Goal: Transaction & Acquisition: Purchase product/service

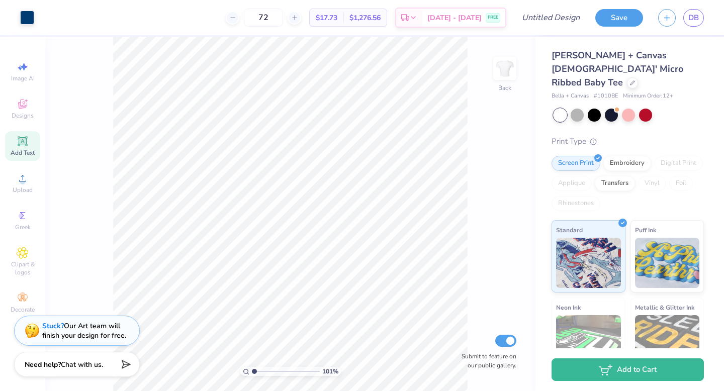
click at [494, 183] on div "101 % Back Submit to feature on our public gallery." at bounding box center [290, 214] width 490 height 355
click at [627, 76] on div at bounding box center [632, 81] width 11 height 11
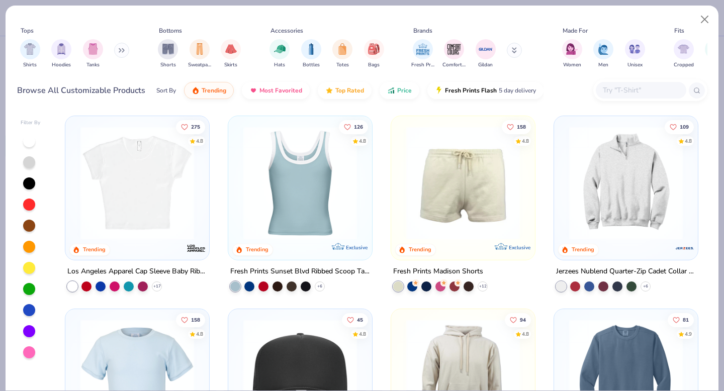
scroll to position [1163, 0]
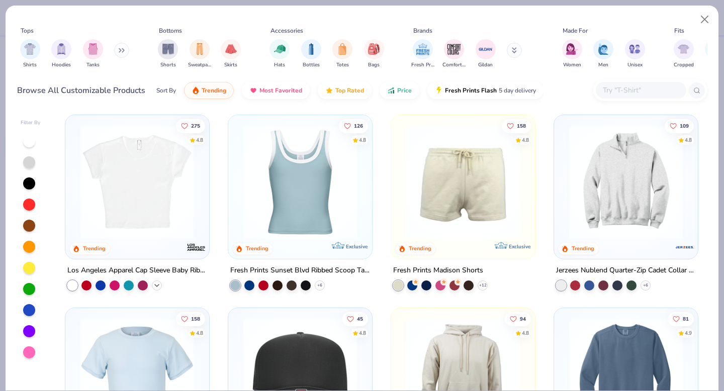
click at [156, 284] on icon at bounding box center [157, 285] width 8 height 8
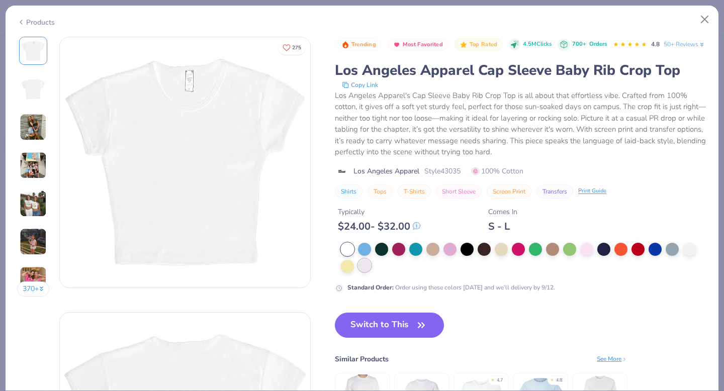
click at [358, 272] on div at bounding box center [364, 265] width 13 height 13
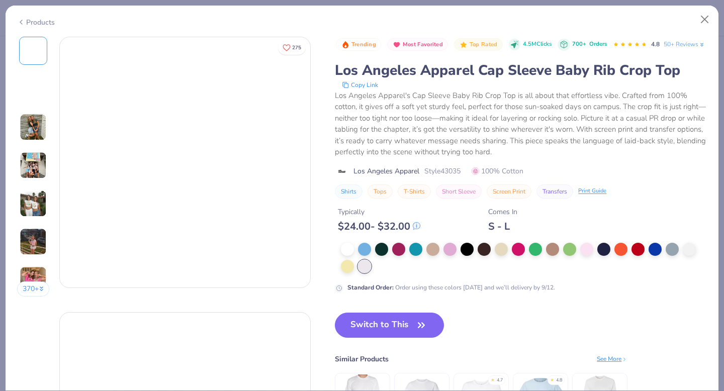
click at [339, 273] on div at bounding box center [521, 258] width 372 height 30
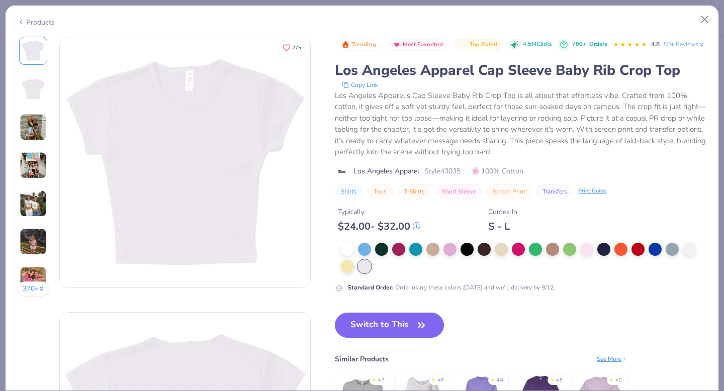
click at [338, 275] on div "Taro Standard Order Color" at bounding box center [365, 261] width 79 height 29
click at [343, 267] on span "Standard Order Color" at bounding box center [363, 266] width 57 height 8
click at [376, 261] on div "Trending Most Favorited Top Rated 4.5M Clicks 700+ Orders 4.8 50+ Reviews Los A…" at bounding box center [521, 165] width 372 height 256
click at [396, 255] on div at bounding box center [398, 248] width 13 height 13
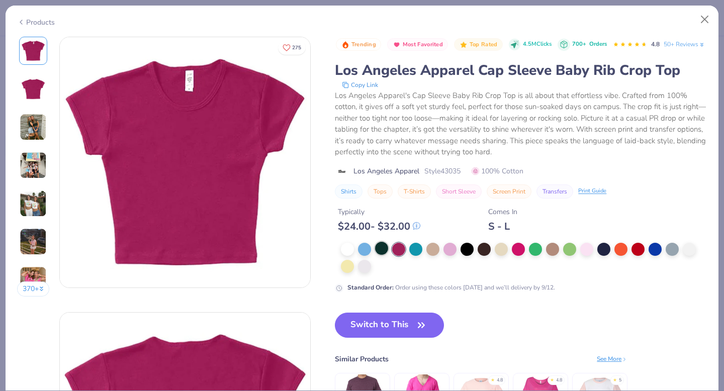
click at [383, 255] on div at bounding box center [381, 248] width 13 height 13
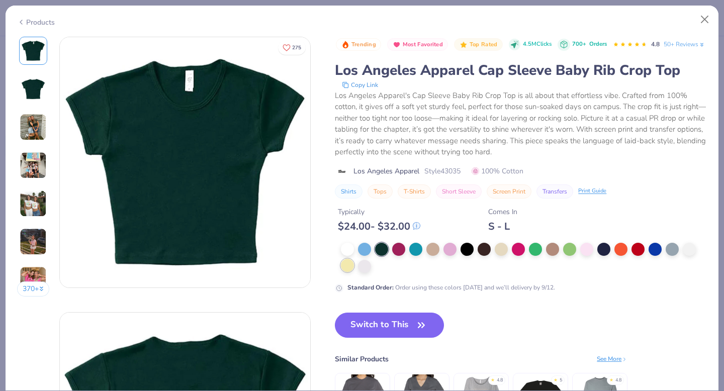
click at [350, 272] on div at bounding box center [347, 265] width 13 height 13
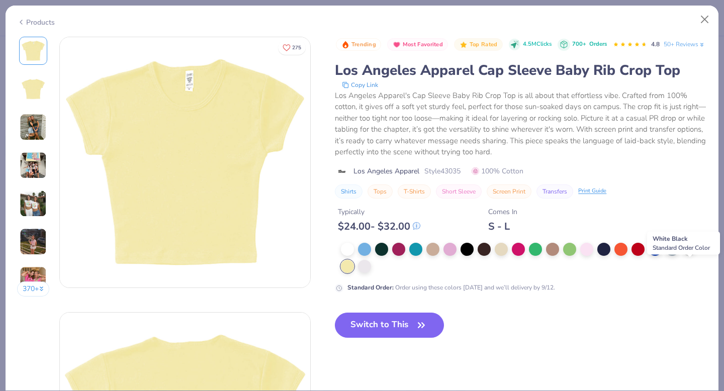
click at [687, 255] on div at bounding box center [689, 248] width 13 height 13
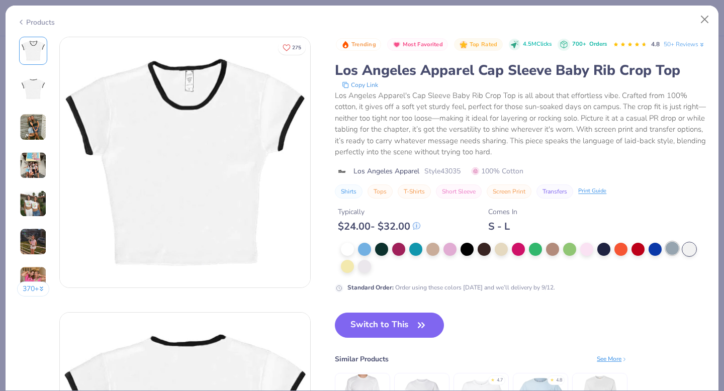
click at [670, 255] on div at bounding box center [672, 248] width 13 height 13
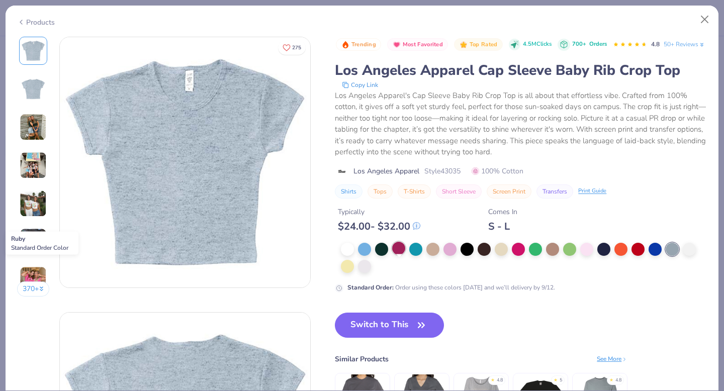
click at [394, 255] on div at bounding box center [398, 248] width 13 height 13
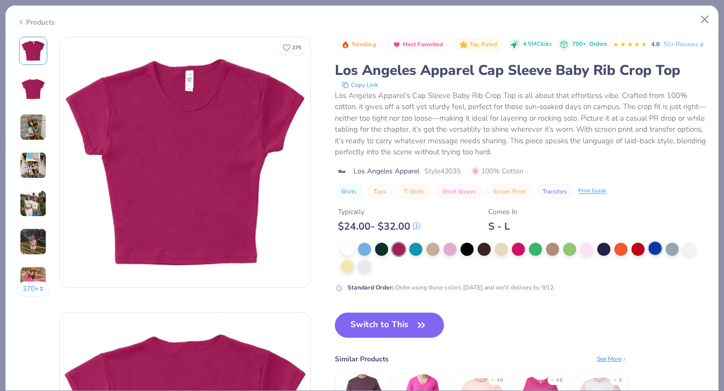
click at [662, 255] on div at bounding box center [655, 248] width 13 height 13
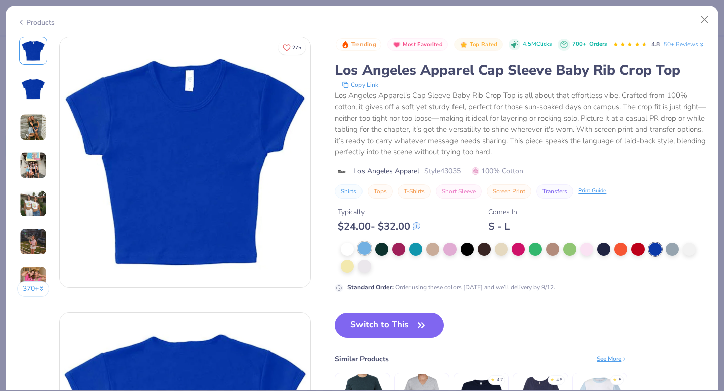
click at [372, 268] on div at bounding box center [524, 258] width 366 height 30
click at [481, 255] on div at bounding box center [484, 248] width 13 height 13
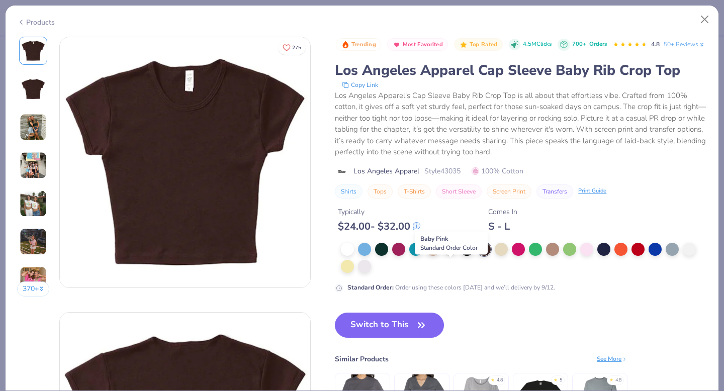
click at [452, 255] on div at bounding box center [450, 248] width 13 height 13
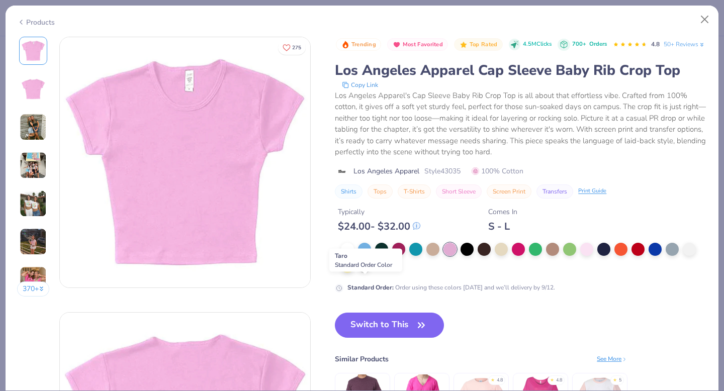
click at [360, 272] on div at bounding box center [364, 265] width 13 height 13
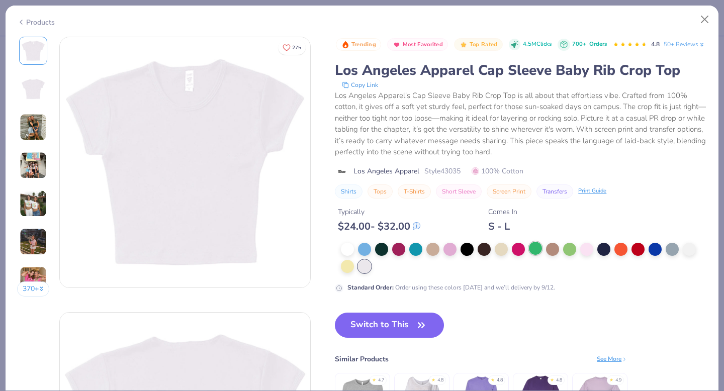
click at [539, 255] on div at bounding box center [535, 248] width 13 height 13
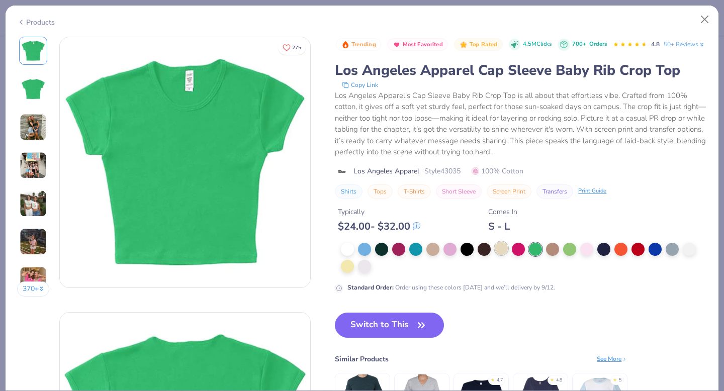
click at [505, 255] on div at bounding box center [501, 248] width 13 height 13
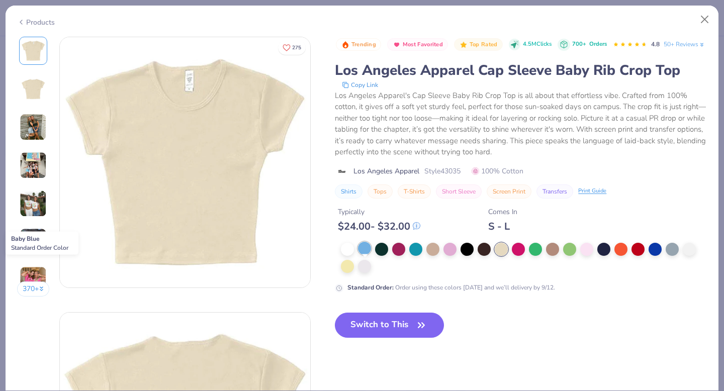
click at [367, 255] on div at bounding box center [364, 248] width 13 height 13
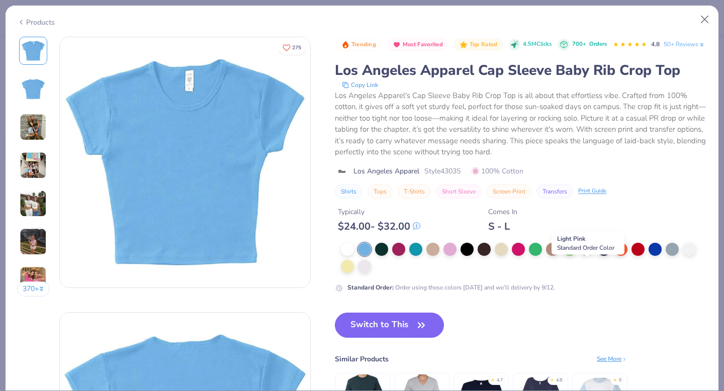
click at [584, 255] on div at bounding box center [586, 248] width 13 height 13
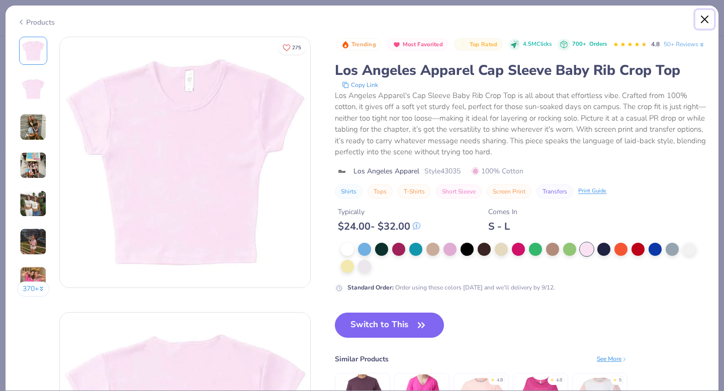
click at [704, 18] on button "Close" at bounding box center [704, 19] width 19 height 19
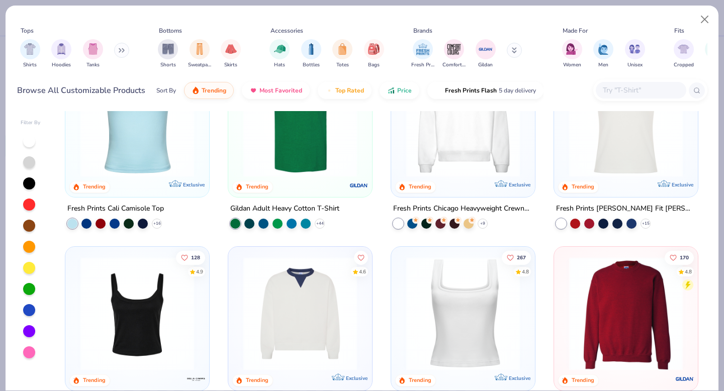
scroll to position [381, 0]
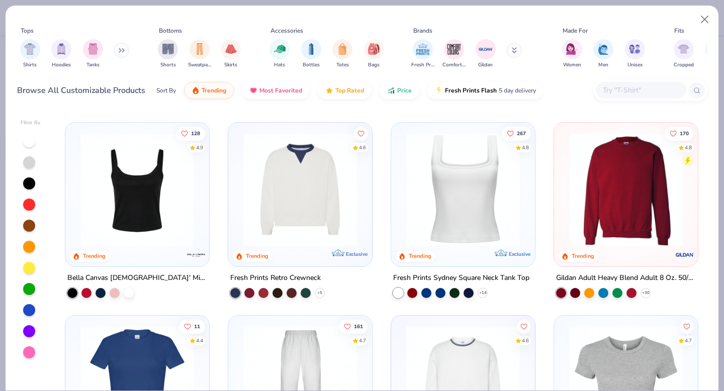
click at [487, 294] on div "+ 14" at bounding box center [440, 293] width 95 height 10
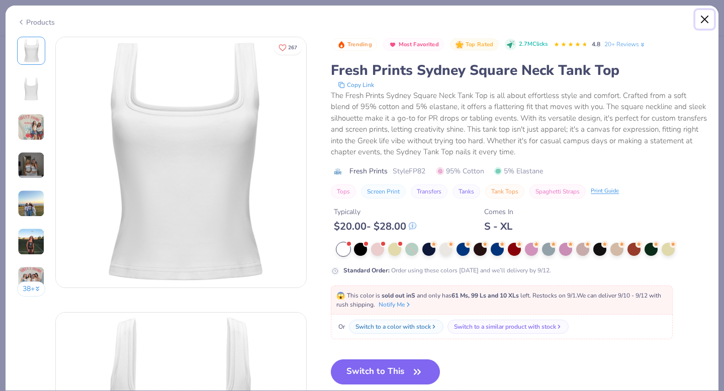
click at [708, 19] on button "Close" at bounding box center [704, 19] width 19 height 19
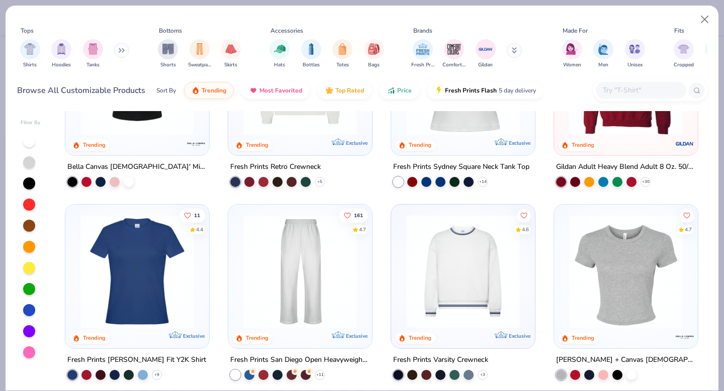
scroll to position [544, 0]
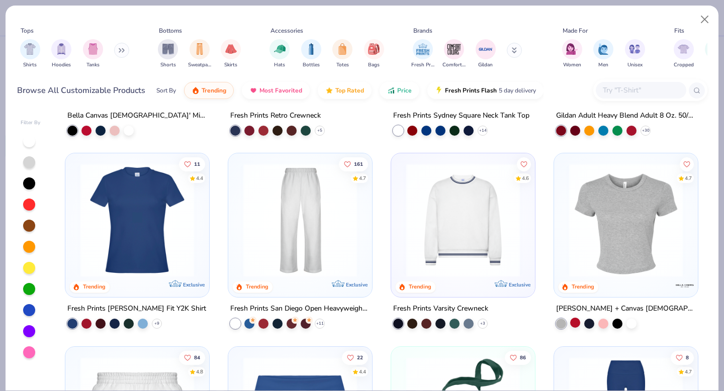
click at [577, 324] on div at bounding box center [575, 323] width 10 height 10
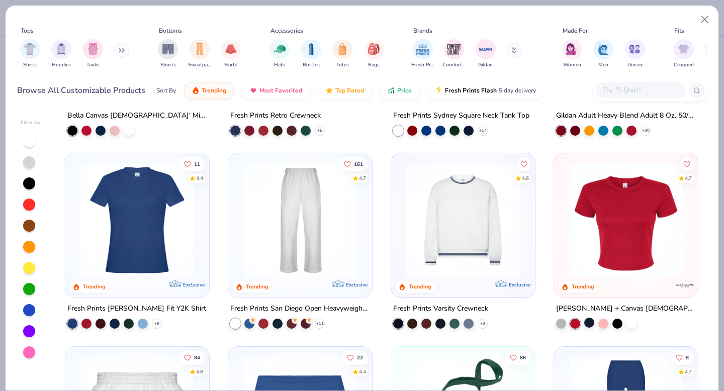
click at [589, 323] on div at bounding box center [589, 323] width 10 height 10
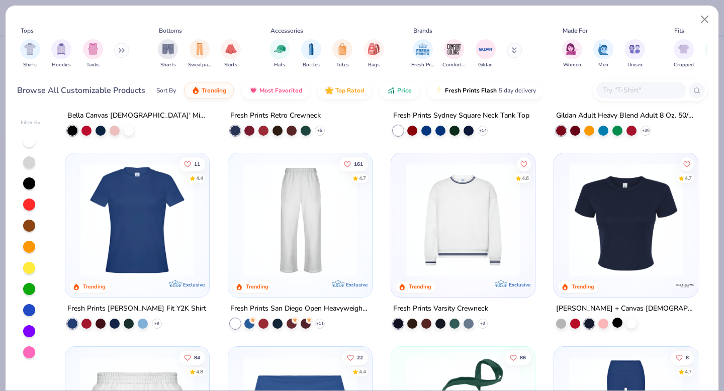
click at [617, 323] on div at bounding box center [618, 323] width 10 height 10
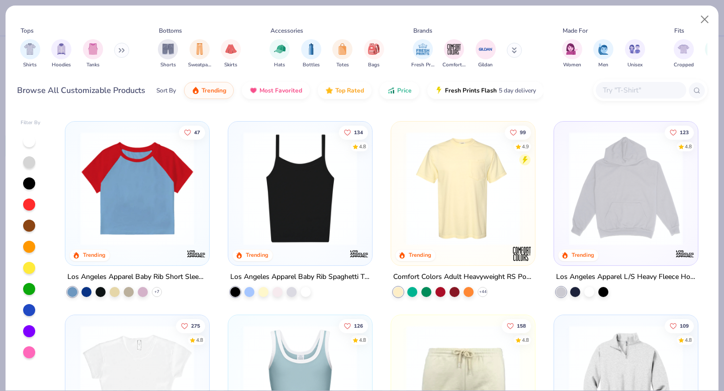
scroll to position [963, 0]
click at [157, 294] on icon at bounding box center [157, 291] width 8 height 8
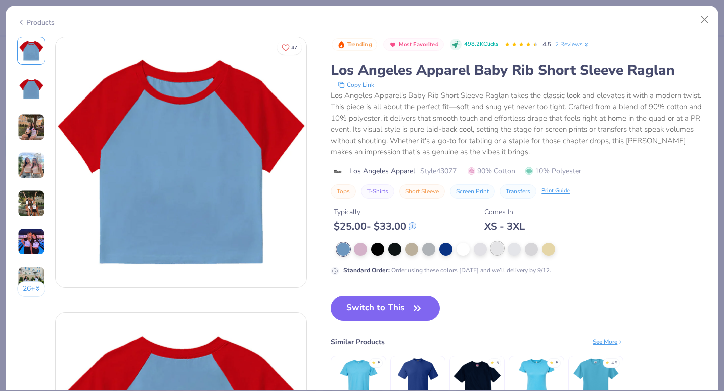
click at [499, 255] on div at bounding box center [497, 248] width 13 height 13
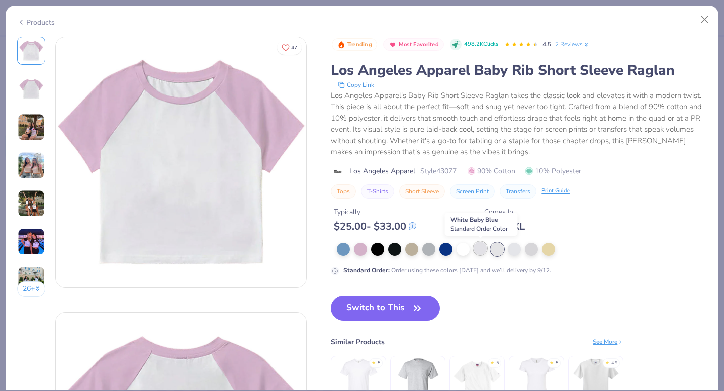
click at [479, 252] on div at bounding box center [480, 248] width 13 height 13
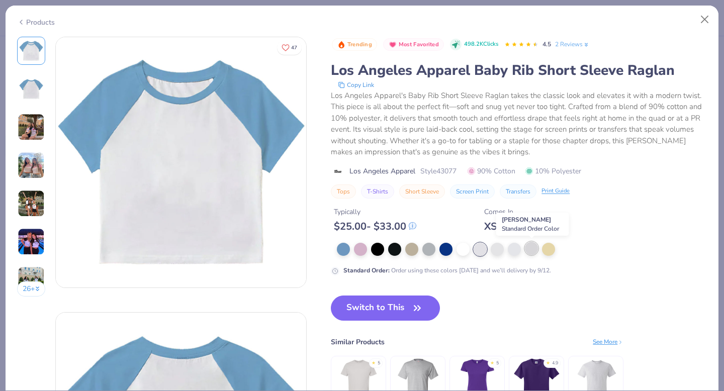
click at [532, 250] on div at bounding box center [531, 248] width 13 height 13
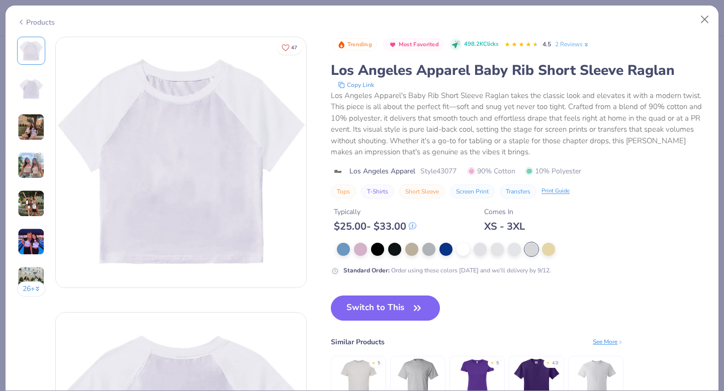
click at [455, 251] on div at bounding box center [522, 249] width 370 height 13
click at [446, 250] on div at bounding box center [446, 248] width 13 height 13
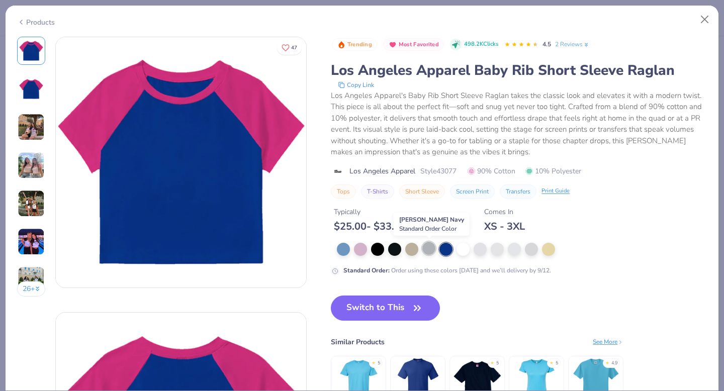
click at [423, 250] on div at bounding box center [428, 248] width 13 height 13
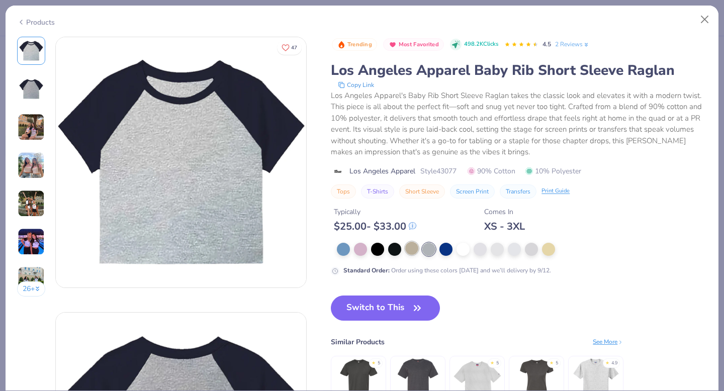
click at [410, 249] on div at bounding box center [411, 248] width 13 height 13
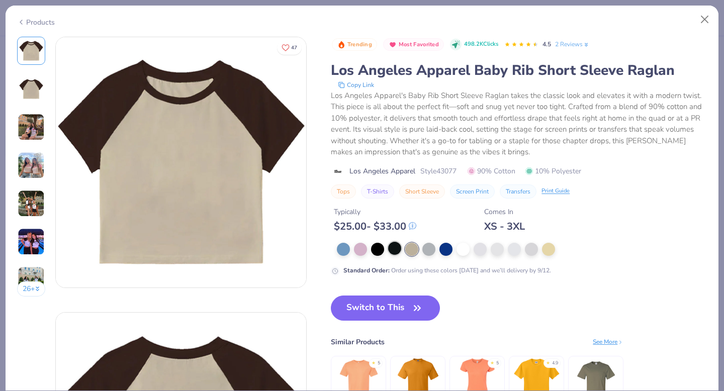
click at [393, 250] on div at bounding box center [394, 248] width 13 height 13
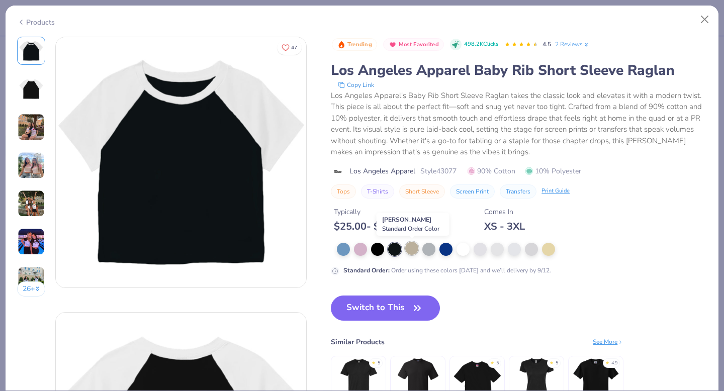
click at [413, 249] on div at bounding box center [411, 248] width 13 height 13
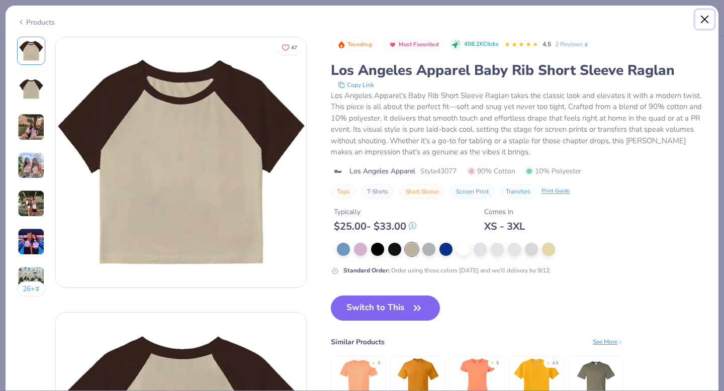
click at [705, 20] on button "Close" at bounding box center [704, 19] width 19 height 19
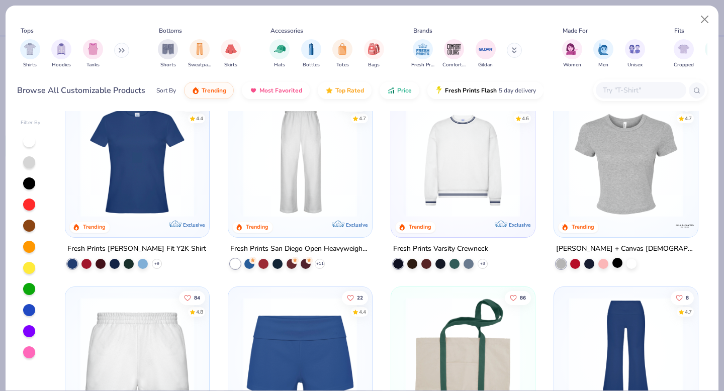
scroll to position [598, 0]
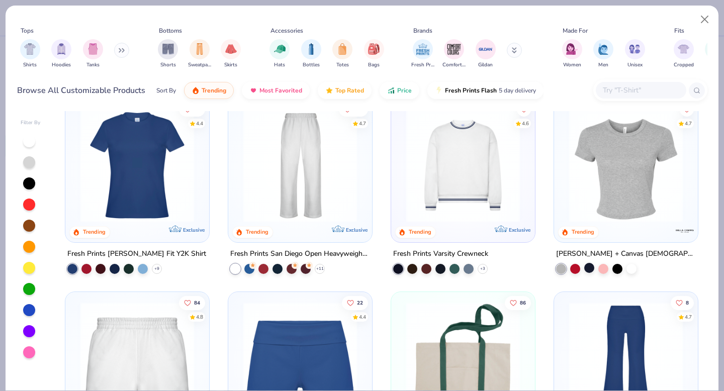
click at [592, 269] on div at bounding box center [589, 268] width 10 height 10
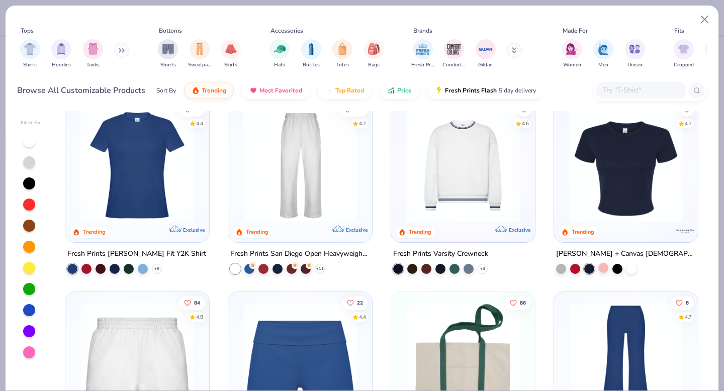
click at [604, 270] on div at bounding box center [603, 268] width 10 height 10
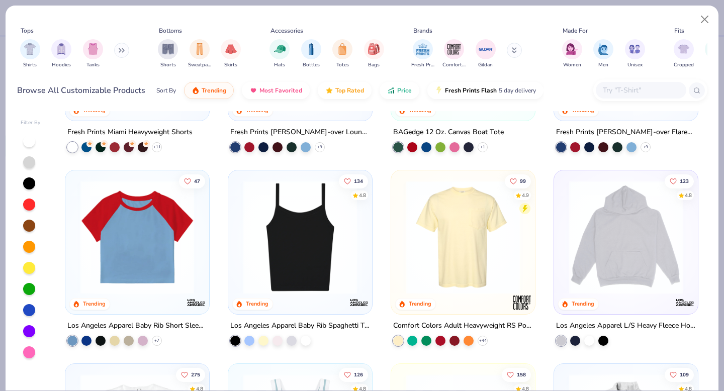
scroll to position [918, 0]
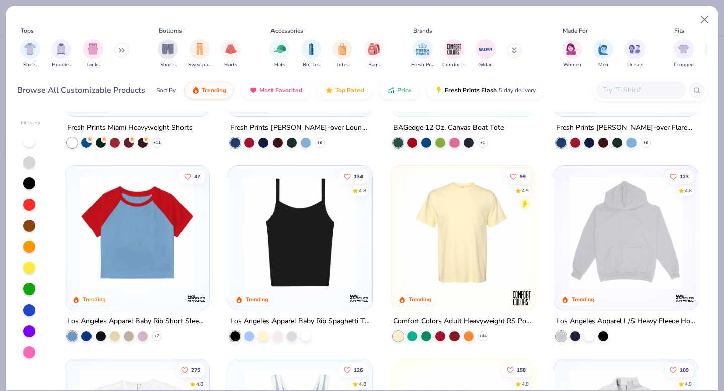
click at [162, 282] on img at bounding box center [137, 233] width 124 height 114
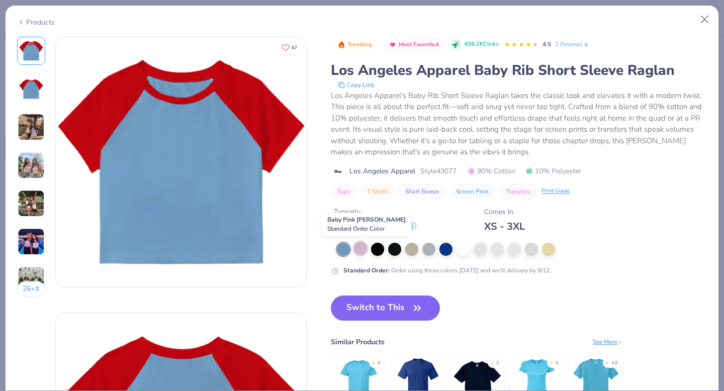
click at [363, 249] on div at bounding box center [360, 248] width 13 height 13
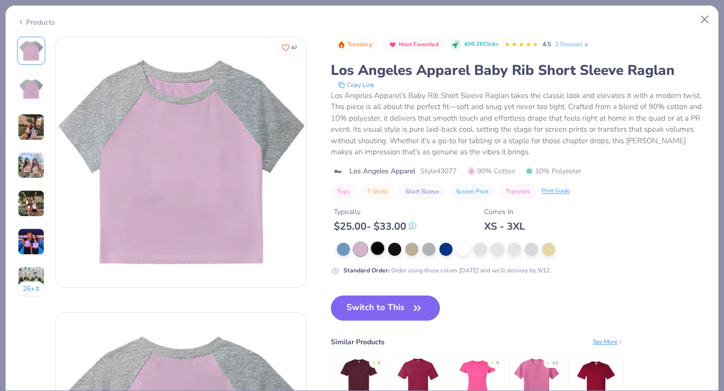
click at [379, 248] on div at bounding box center [377, 248] width 13 height 13
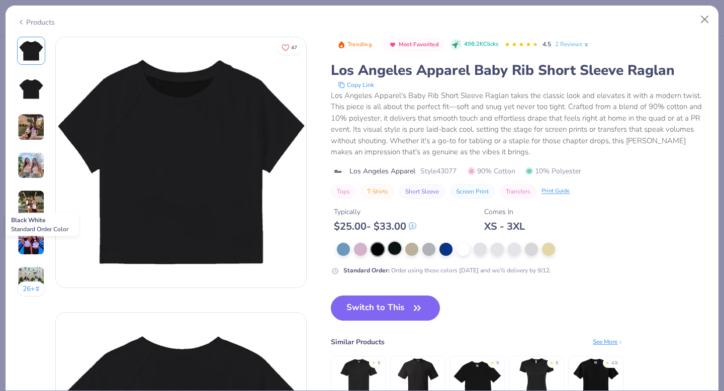
click at [400, 249] on div at bounding box center [394, 248] width 13 height 13
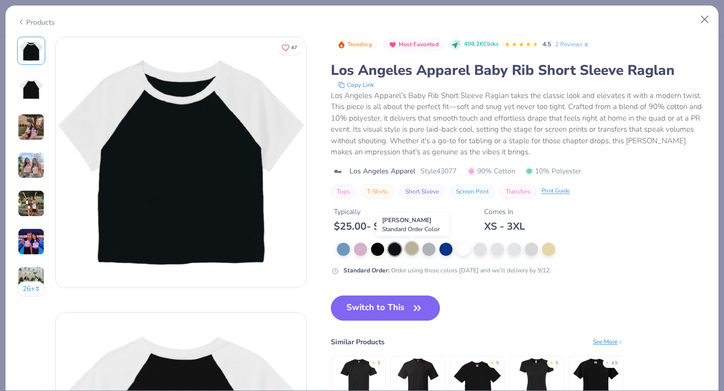
click at [412, 249] on div at bounding box center [411, 248] width 13 height 13
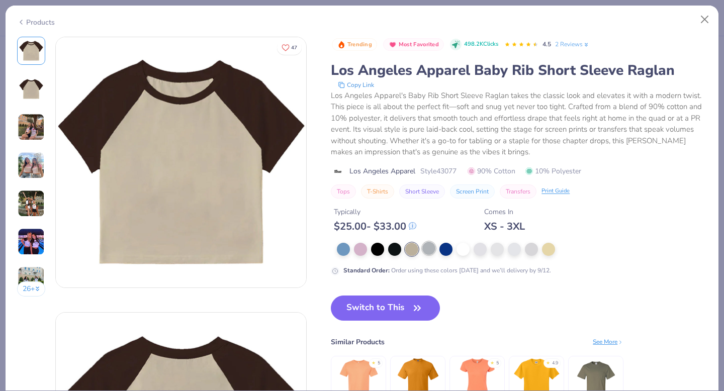
click at [429, 250] on div at bounding box center [428, 248] width 13 height 13
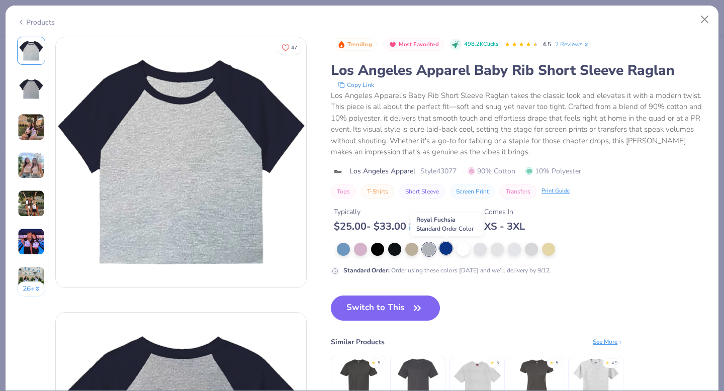
click at [450, 251] on div at bounding box center [446, 248] width 13 height 13
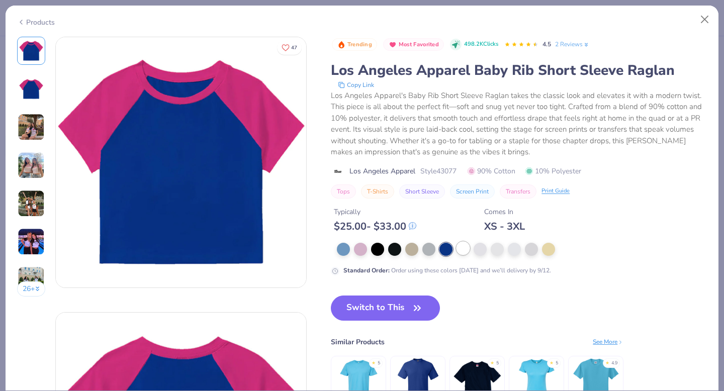
click at [465, 251] on div at bounding box center [463, 248] width 13 height 13
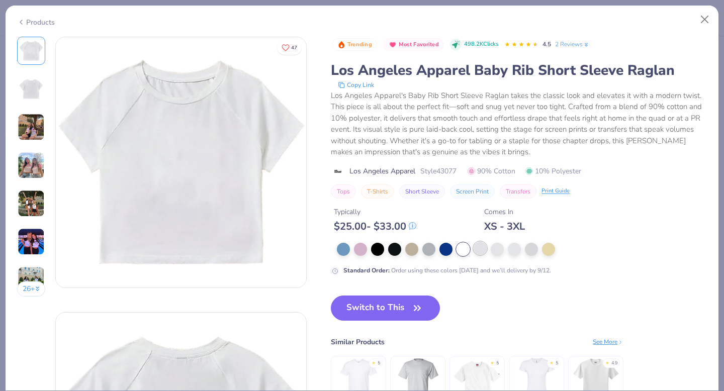
click at [484, 250] on div at bounding box center [480, 248] width 13 height 13
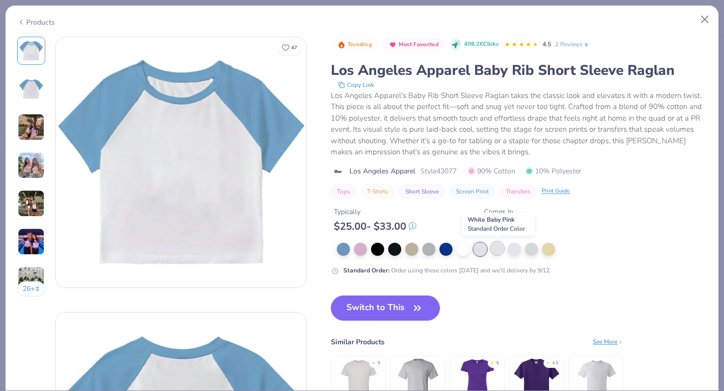
click at [501, 251] on div at bounding box center [497, 248] width 13 height 13
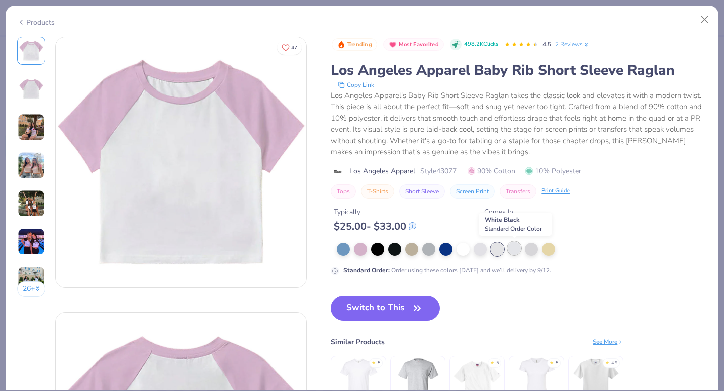
click at [517, 250] on div at bounding box center [514, 248] width 13 height 13
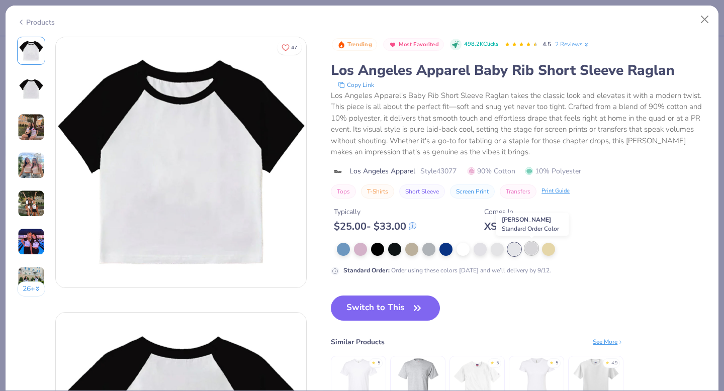
click at [531, 251] on div at bounding box center [531, 248] width 13 height 13
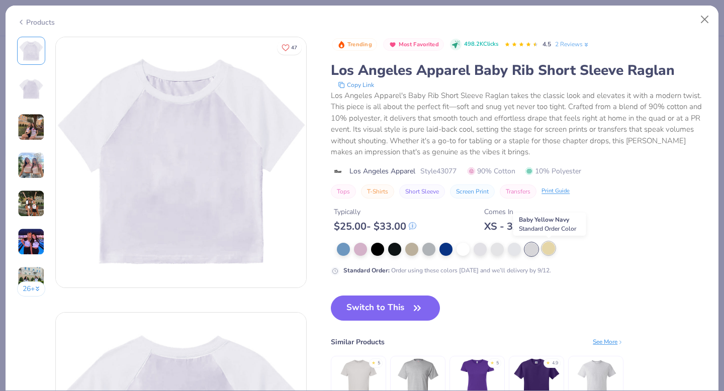
click at [551, 250] on div at bounding box center [548, 248] width 13 height 13
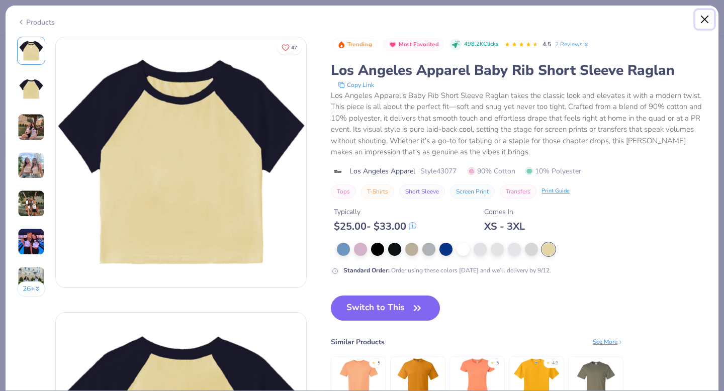
click at [704, 22] on button "Close" at bounding box center [704, 19] width 19 height 19
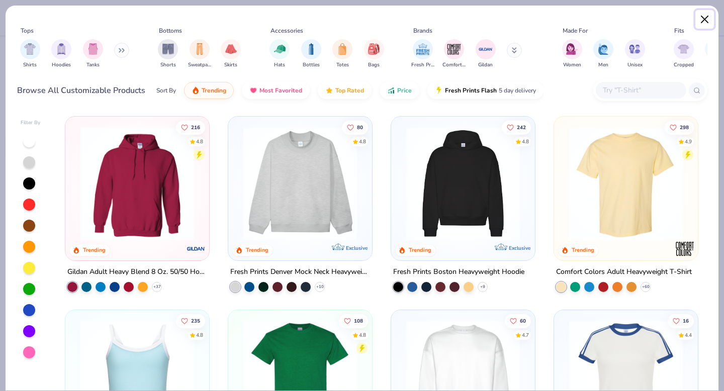
click at [703, 19] on button "Close" at bounding box center [704, 19] width 19 height 19
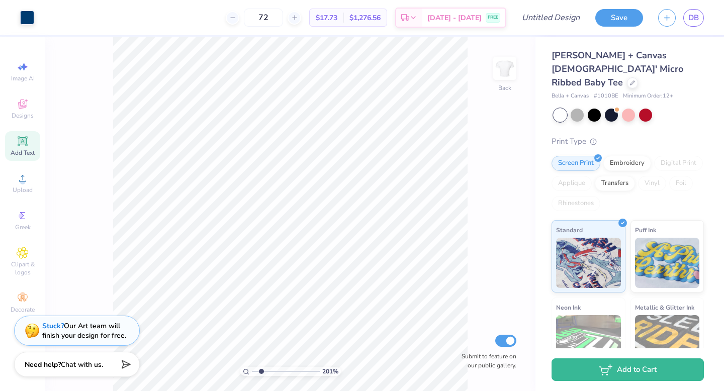
drag, startPoint x: 253, startPoint y: 371, endPoint x: 260, endPoint y: 371, distance: 6.5
click at [260, 371] on input "range" at bounding box center [286, 371] width 68 height 9
click at [252, 371] on input "range" at bounding box center [286, 371] width 68 height 9
click at [257, 371] on input "range" at bounding box center [286, 371] width 68 height 9
drag, startPoint x: 257, startPoint y: 371, endPoint x: 252, endPoint y: 371, distance: 5.1
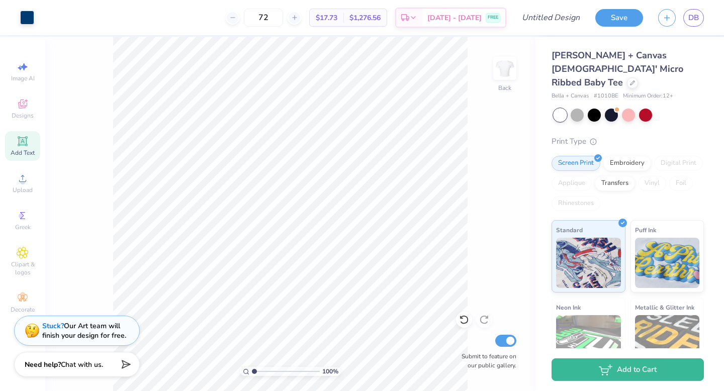
type input "1"
click at [252, 371] on input "range" at bounding box center [286, 371] width 68 height 9
click at [630, 79] on icon at bounding box center [632, 81] width 5 height 5
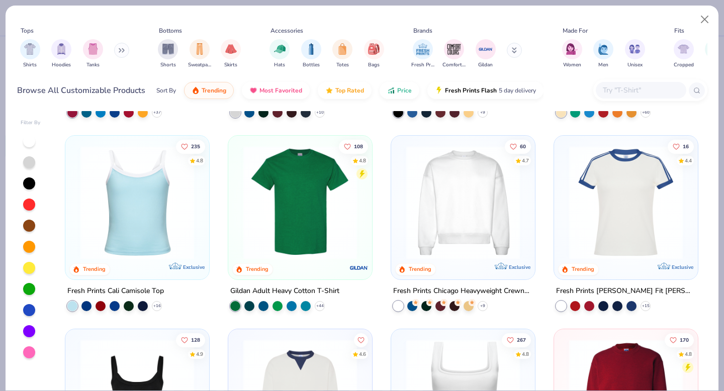
scroll to position [284, 0]
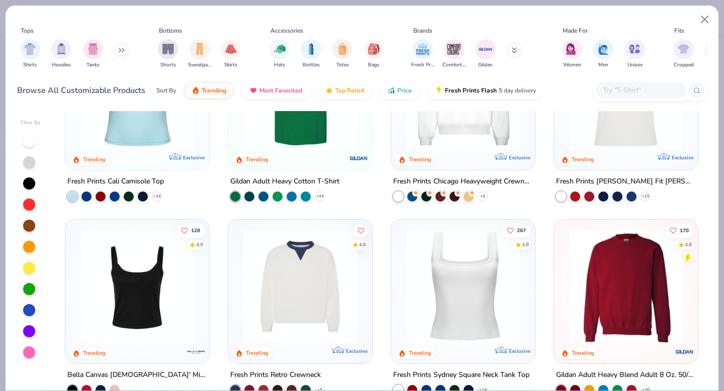
click at [477, 293] on img at bounding box center [463, 286] width 124 height 114
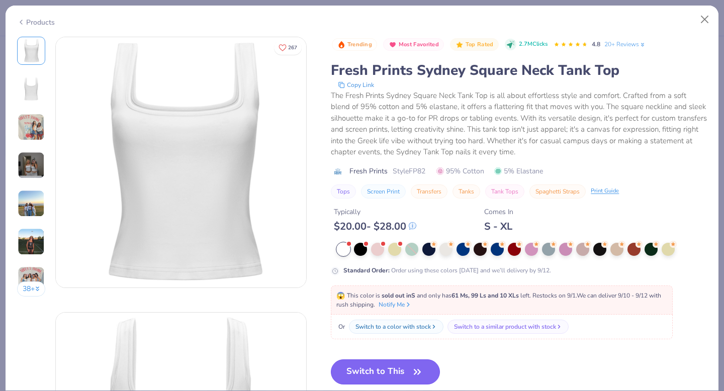
click at [389, 380] on button "Switch to This" at bounding box center [385, 372] width 109 height 25
click at [386, 368] on button "Switch to This" at bounding box center [385, 372] width 109 height 25
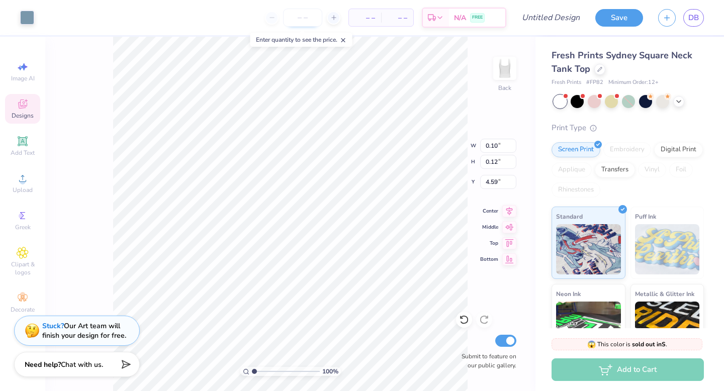
click at [303, 14] on input "number" at bounding box center [302, 18] width 39 height 18
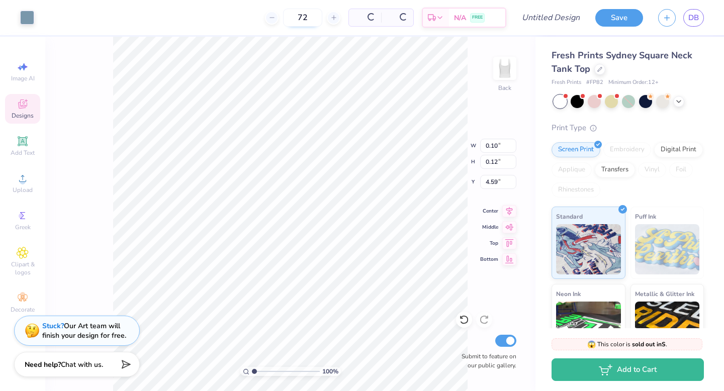
type input "72"
